Goal: Transaction & Acquisition: Book appointment/travel/reservation

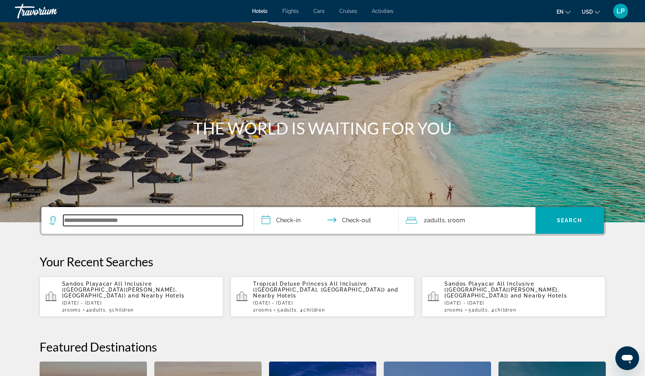
click at [79, 222] on input "Search widget" at bounding box center [152, 220] width 179 height 11
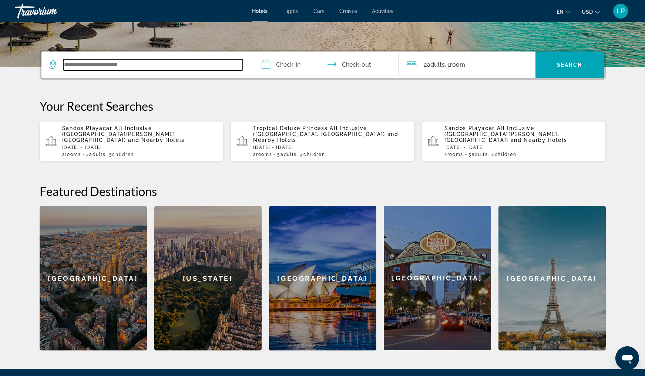
scroll to position [181, 0]
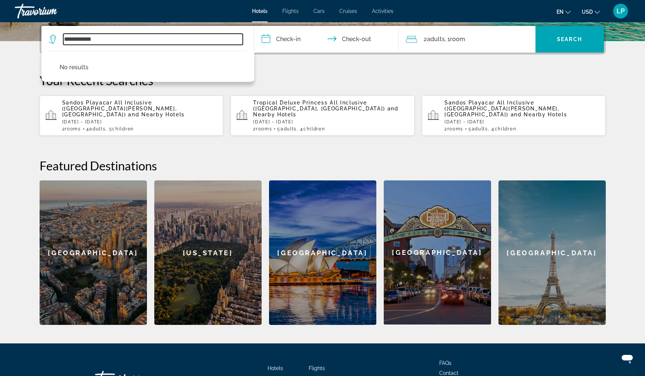
type input "**********"
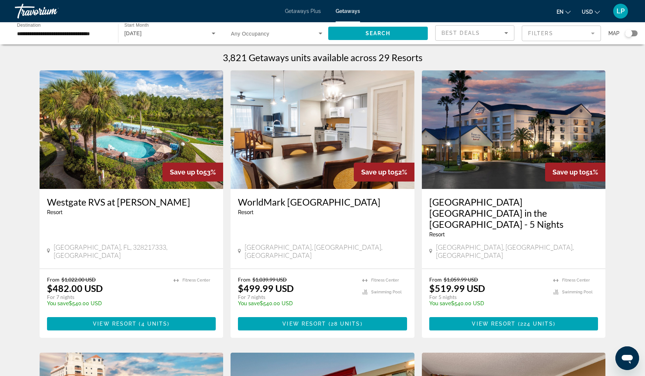
click at [110, 33] on div "**********" at bounding box center [62, 33] width 103 height 21
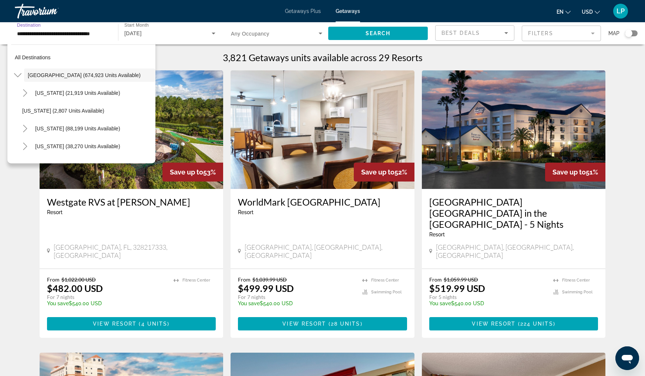
click at [105, 30] on input "**********" at bounding box center [62, 33] width 91 height 9
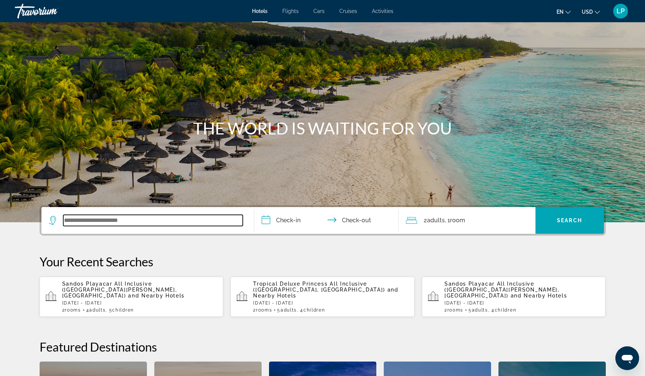
click at [78, 219] on input "Search widget" at bounding box center [152, 220] width 179 height 11
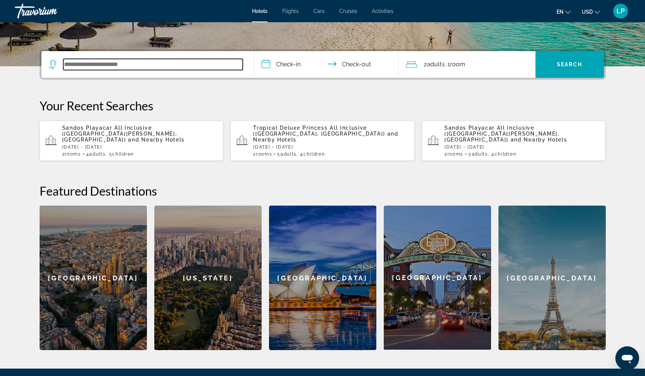
scroll to position [181, 0]
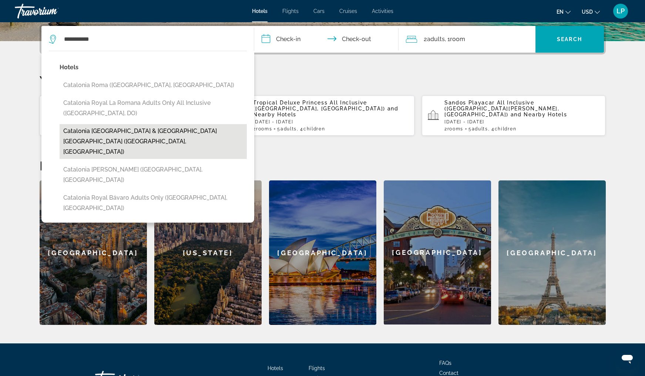
click at [149, 134] on button "Catalonia Riviera Maya & Catalonia Yucatan Beach (Puerto Aventuras, MX)" at bounding box center [153, 141] width 187 height 35
type input "**********"
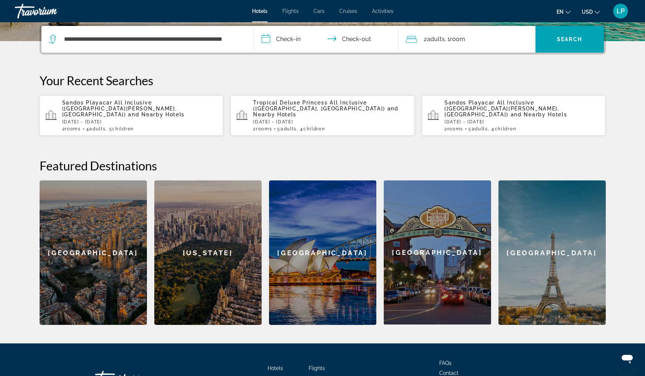
click at [289, 40] on input "**********" at bounding box center [327, 40] width 147 height 29
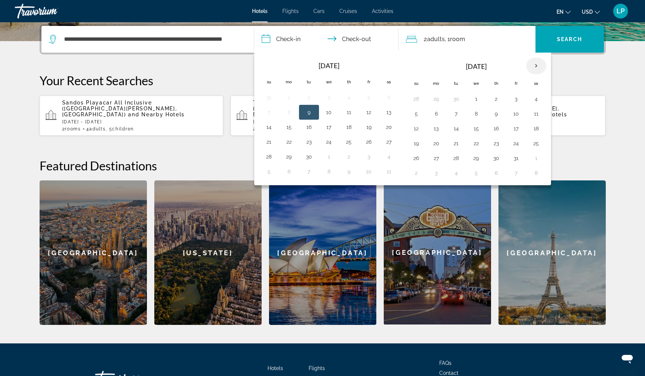
click at [528, 66] on th "Next month" at bounding box center [536, 66] width 20 height 16
click at [539, 158] on button "29" at bounding box center [536, 158] width 12 height 10
click at [534, 173] on button "6" at bounding box center [536, 173] width 12 height 10
type input "**********"
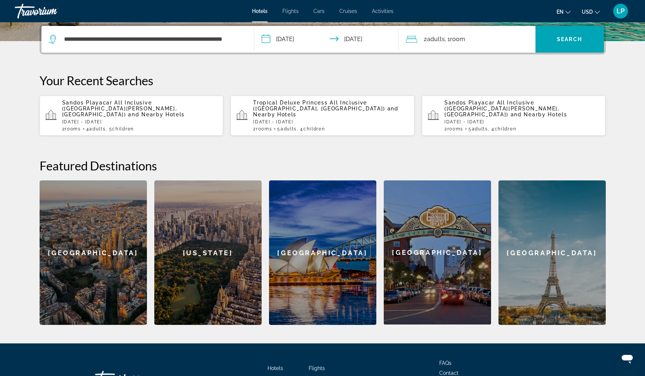
click at [460, 44] on span ", 1 Room rooms" at bounding box center [455, 39] width 20 height 10
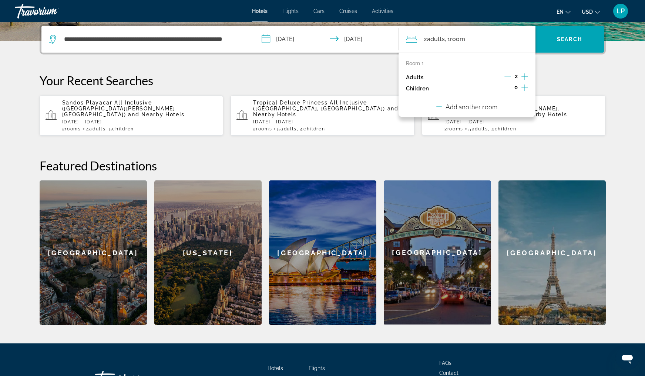
click at [524, 88] on icon "Increment children" at bounding box center [524, 87] width 7 height 9
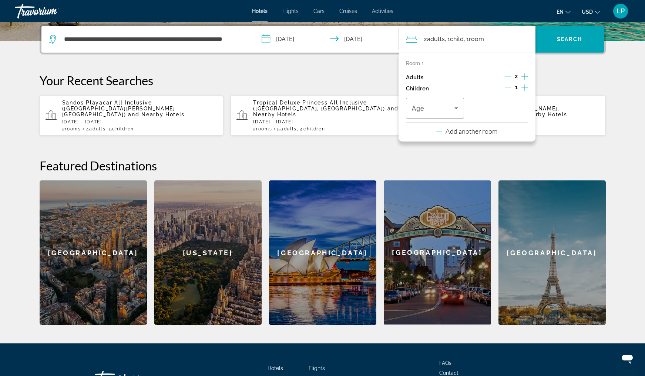
click at [524, 88] on icon "Increment children" at bounding box center [524, 87] width 7 height 9
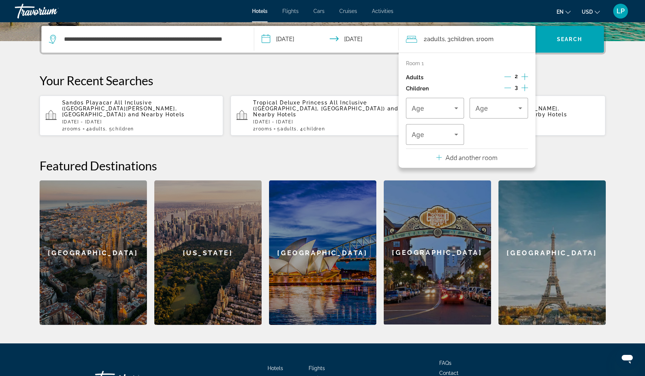
click at [471, 160] on p "Add another room" at bounding box center [472, 157] width 52 height 8
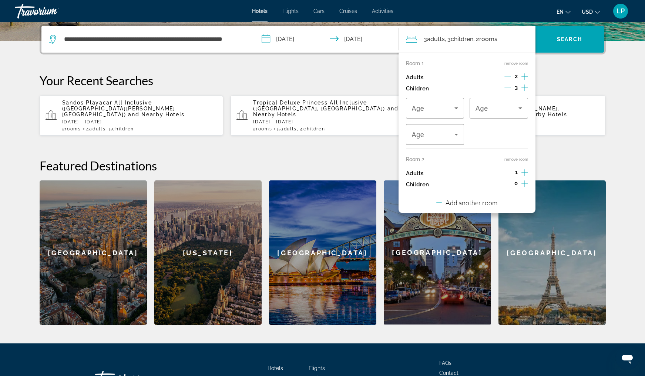
click at [524, 175] on icon "Increment adults" at bounding box center [524, 172] width 7 height 7
click at [525, 187] on icon "Increment children" at bounding box center [524, 183] width 7 height 7
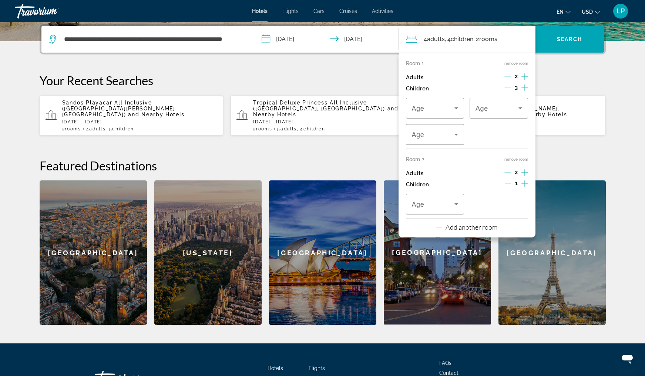
click at [525, 187] on icon "Increment children" at bounding box center [524, 183] width 7 height 7
click at [447, 110] on span "Travelers: 4 adults, 5 children" at bounding box center [433, 108] width 43 height 9
click at [427, 185] on mat-option "3" at bounding box center [435, 186] width 58 height 18
click at [515, 107] on div "3" at bounding box center [496, 108] width 43 height 9
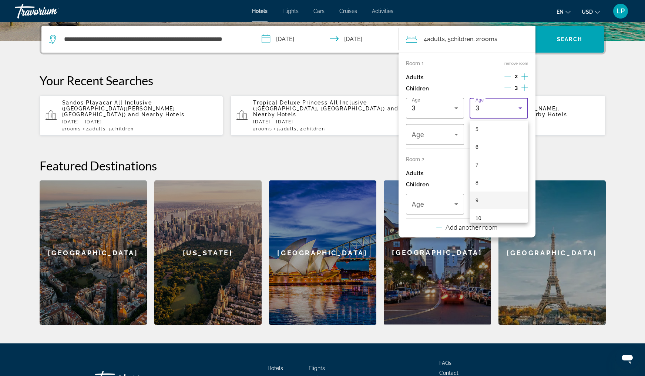
click at [490, 195] on mat-option "9" at bounding box center [499, 200] width 58 height 18
click at [432, 137] on div "9" at bounding box center [433, 134] width 43 height 9
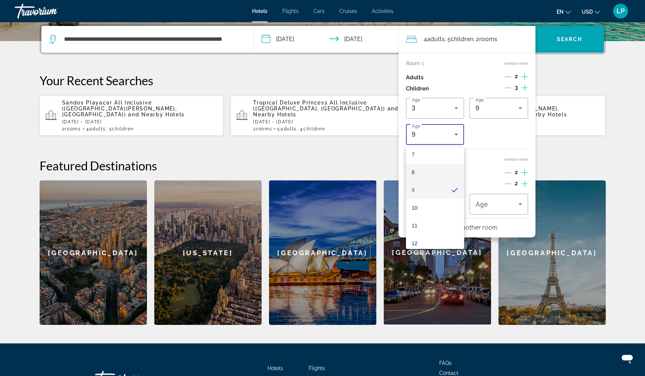
scroll to position [130, 0]
click at [439, 223] on mat-option "11" at bounding box center [435, 225] width 58 height 18
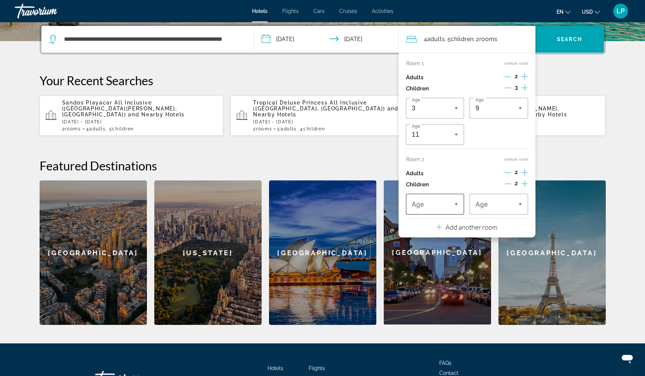
click at [438, 203] on div "Travelers: 4 adults, 5 children" at bounding box center [435, 204] width 47 height 21
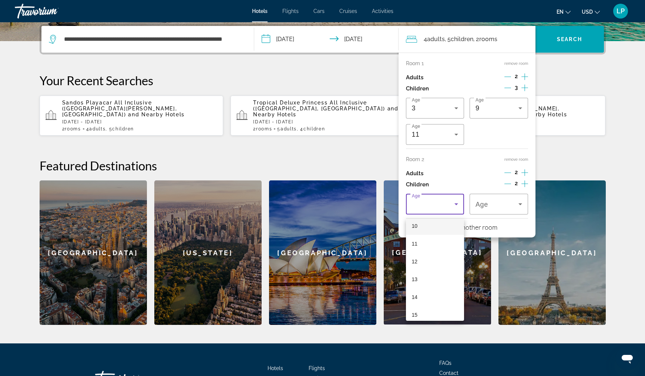
scroll to position [184, 0]
click at [422, 294] on mat-option "14" at bounding box center [435, 295] width 58 height 18
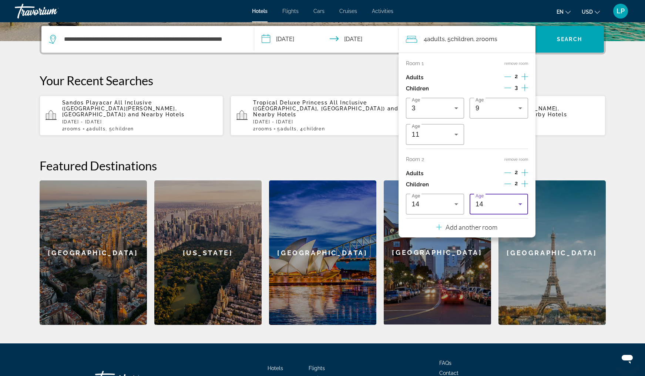
click at [497, 214] on div "14" at bounding box center [498, 204] width 47 height 21
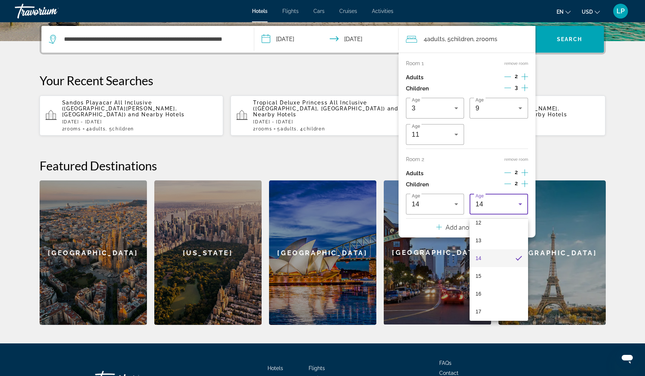
scroll to position [224, 0]
click at [485, 293] on mat-option "16" at bounding box center [499, 291] width 58 height 18
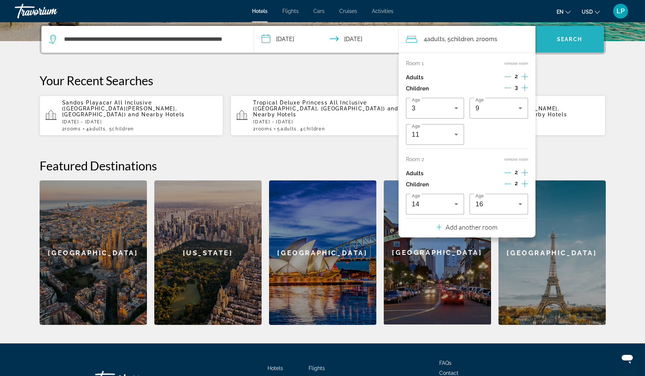
click at [574, 41] on span "Search" at bounding box center [569, 39] width 25 height 6
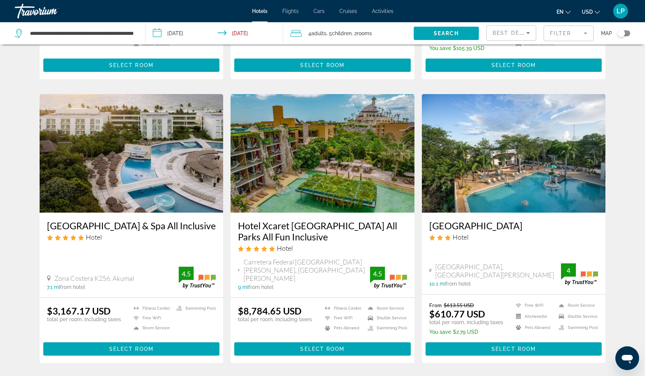
scroll to position [517, 0]
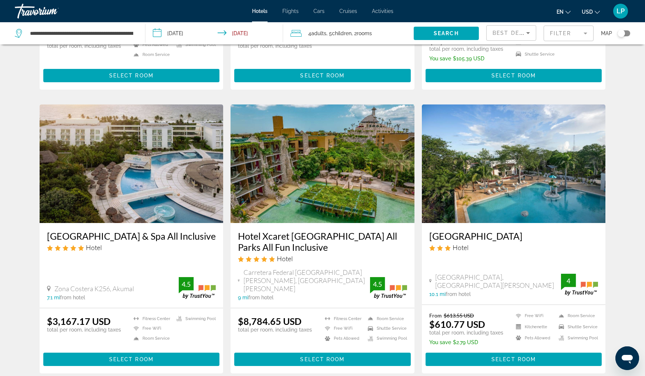
click at [134, 232] on h3 "Grand Sirenis Riviera Maya Resort & Spa All Inclusive" at bounding box center [131, 235] width 169 height 11
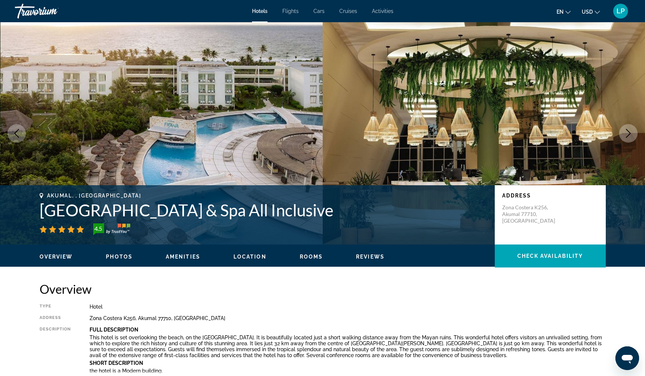
click at [626, 133] on icon "Next image" at bounding box center [628, 133] width 9 height 9
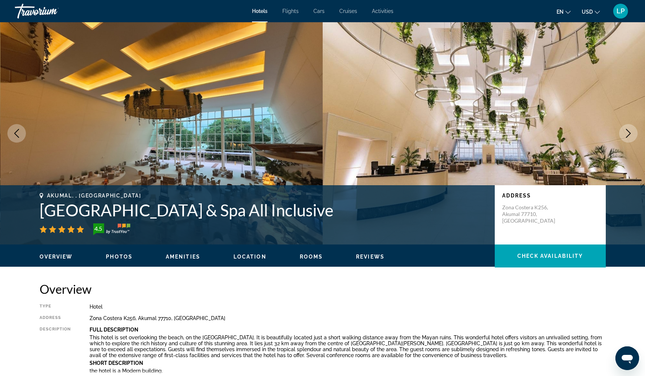
click at [626, 133] on icon "Next image" at bounding box center [628, 133] width 9 height 9
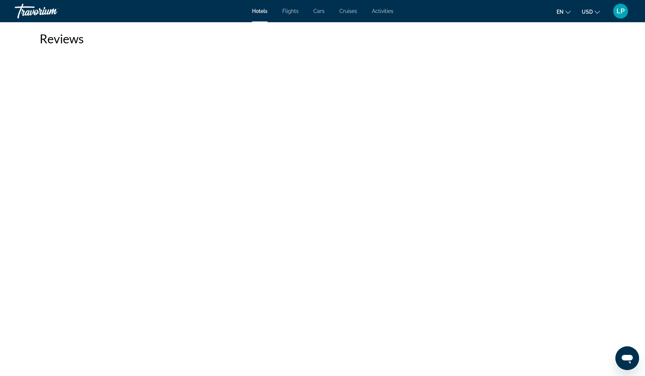
scroll to position [1321, 0]
